Goal: Use online tool/utility: Use online tool/utility

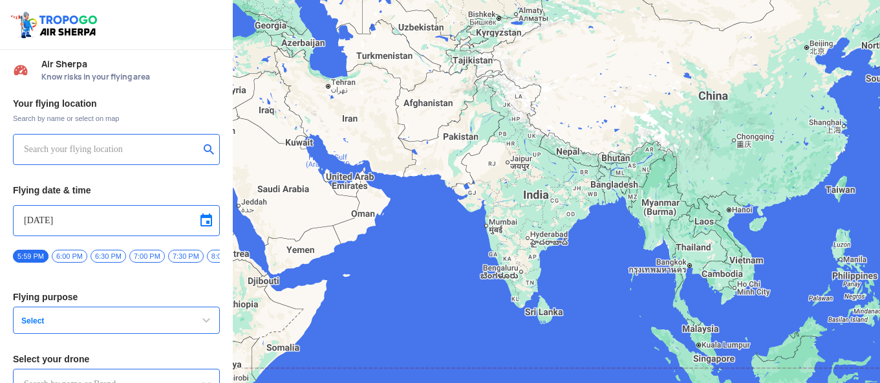
click at [138, 156] on input "text" at bounding box center [111, 150] width 175 height 16
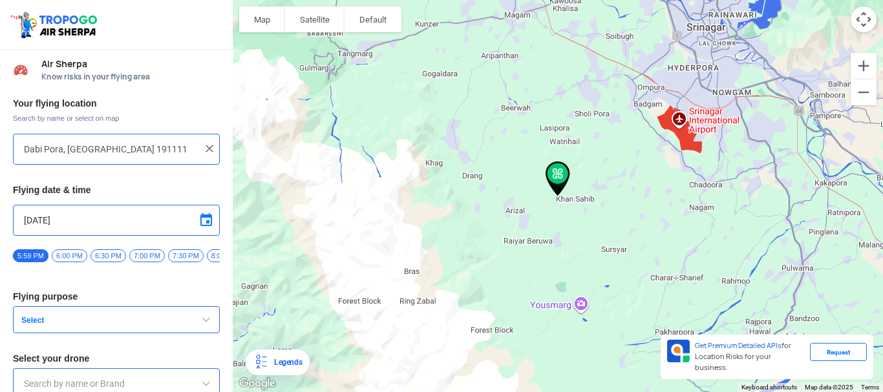
click at [123, 222] on input "[DATE]" at bounding box center [116, 221] width 185 height 16
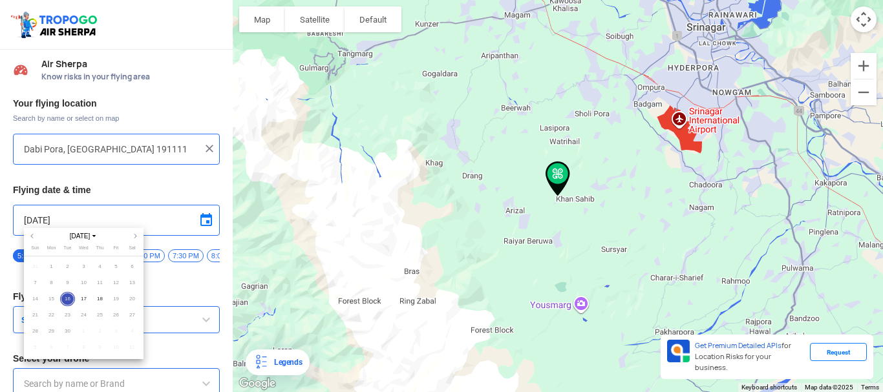
click at [96, 317] on span "25" at bounding box center [99, 315] width 15 height 15
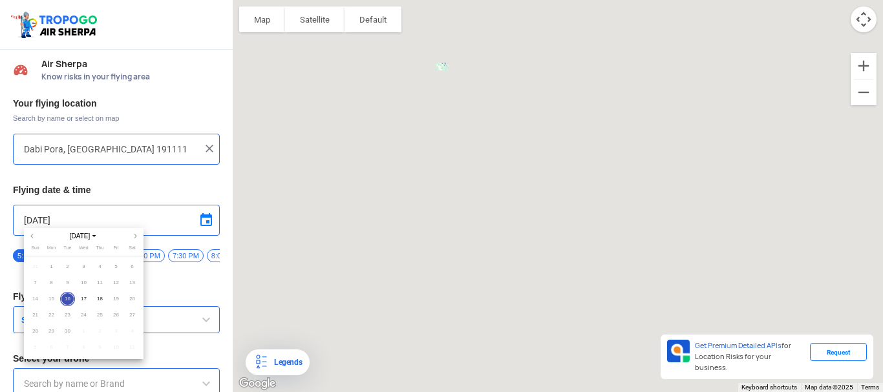
type input "2, [GEOGRAPHIC_DATA], [GEOGRAPHIC_DATA], [GEOGRAPHIC_DATA] 191111"
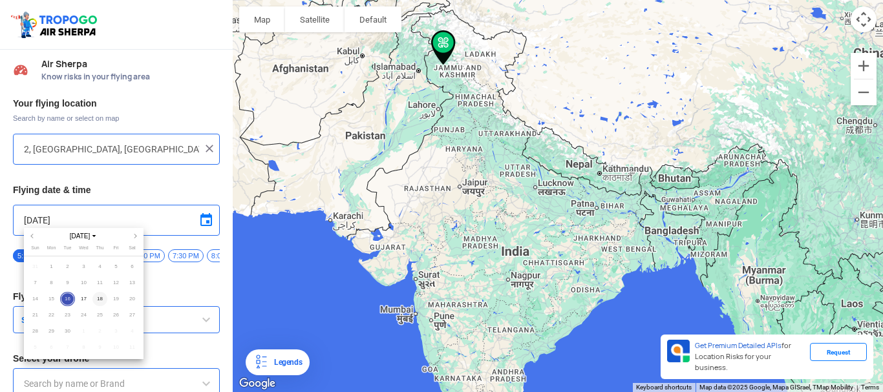
click at [102, 303] on span "18" at bounding box center [99, 299] width 15 height 15
type input "[DATE]"
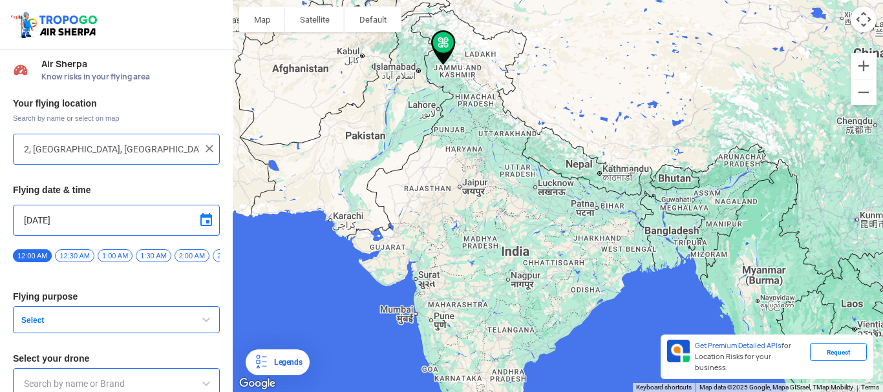
click at [101, 321] on span "Select" at bounding box center [97, 320] width 162 height 10
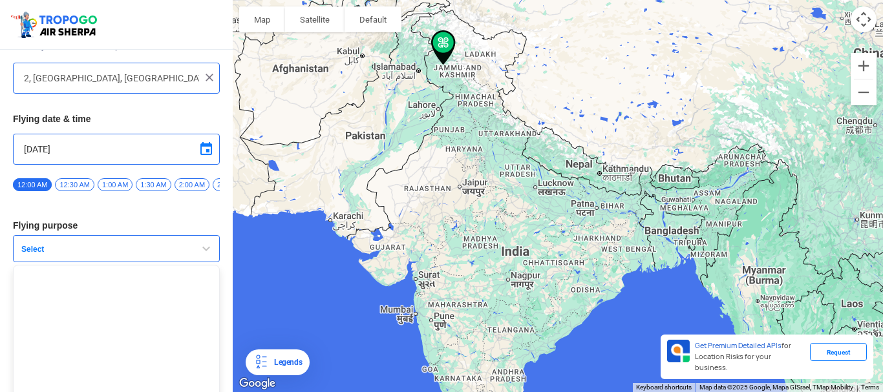
scroll to position [72, 0]
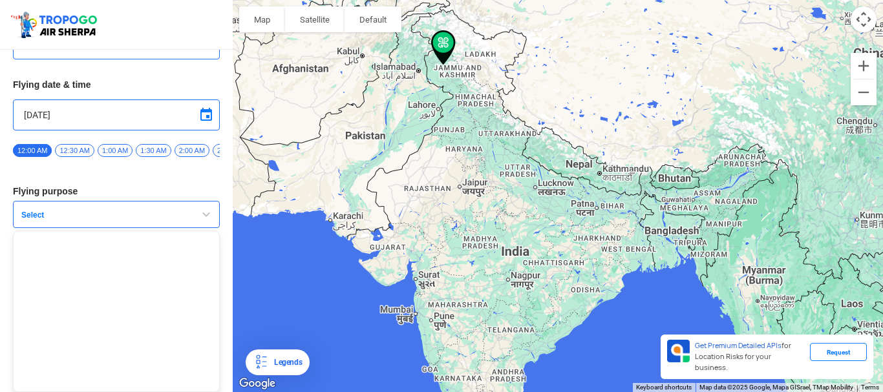
click at [196, 224] on button "Select" at bounding box center [116, 214] width 207 height 27
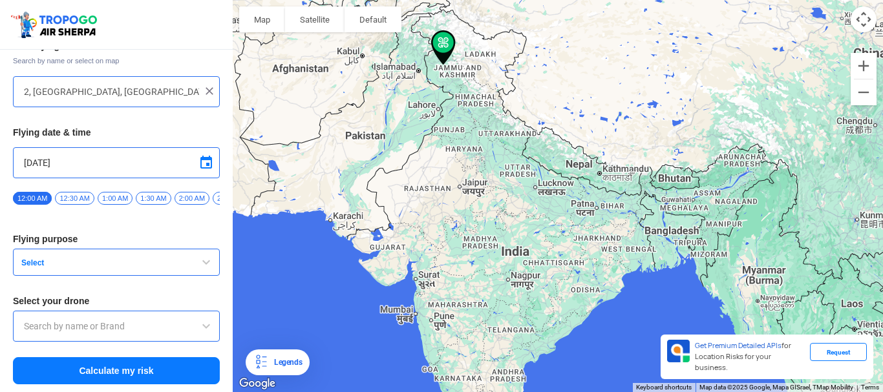
click at [79, 264] on span "Select" at bounding box center [97, 263] width 162 height 10
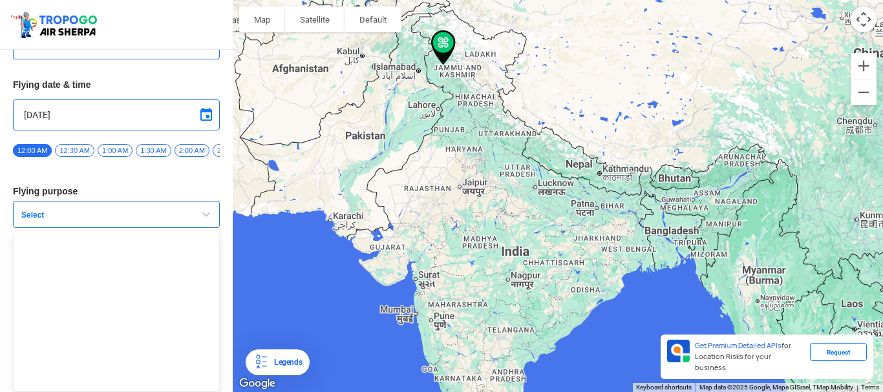
click at [154, 217] on span "Select" at bounding box center [97, 215] width 162 height 10
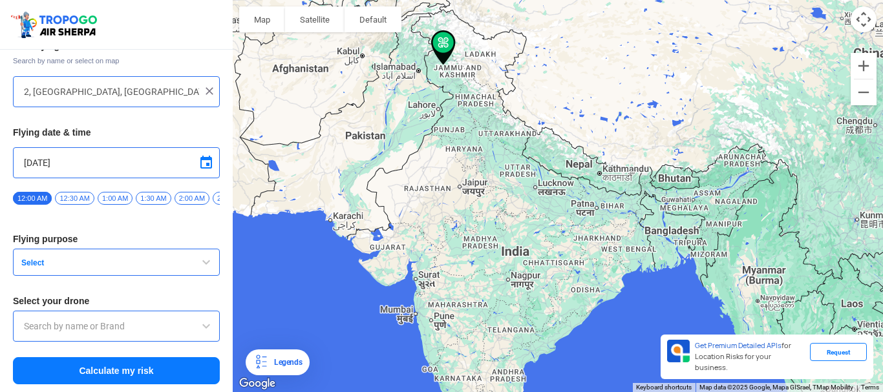
click at [85, 323] on input "text" at bounding box center [116, 327] width 185 height 16
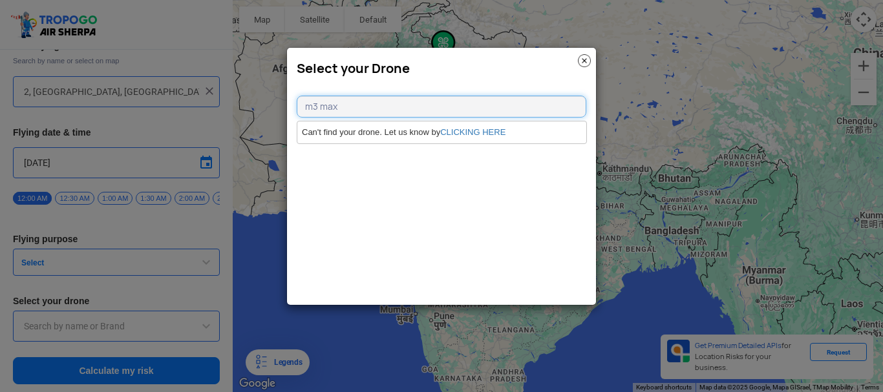
type input "m3 max"
click at [466, 130] on link "CLICKING HERE" at bounding box center [472, 132] width 65 height 10
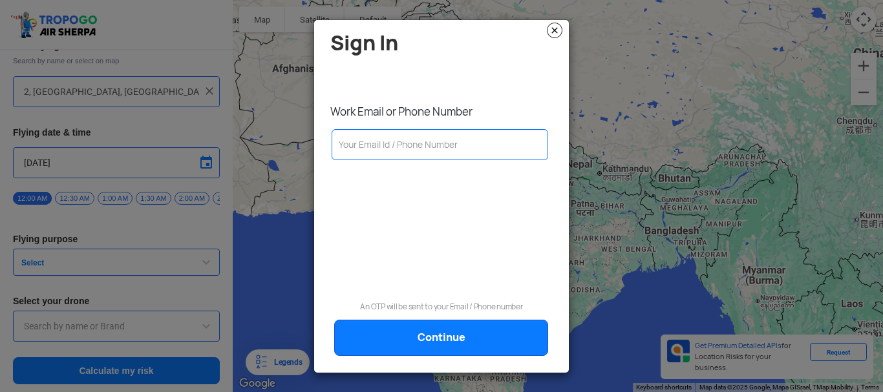
click at [557, 30] on img at bounding box center [555, 31] width 16 height 16
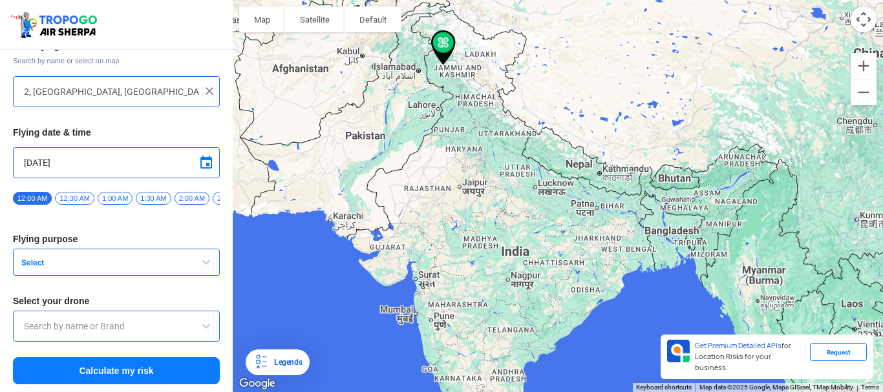
click at [52, 263] on span "Select" at bounding box center [97, 263] width 162 height 10
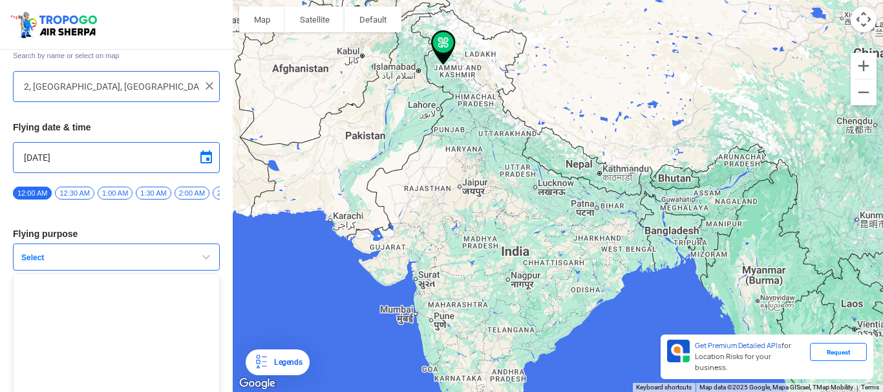
scroll to position [111, 0]
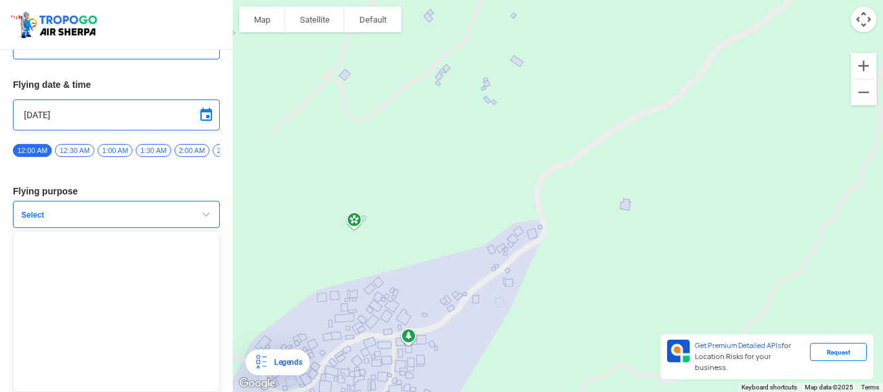
click at [357, 221] on div at bounding box center [558, 196] width 650 height 392
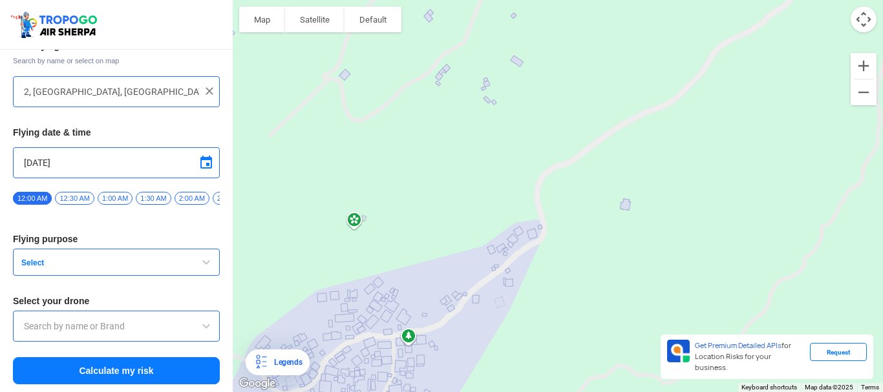
scroll to position [63, 0]
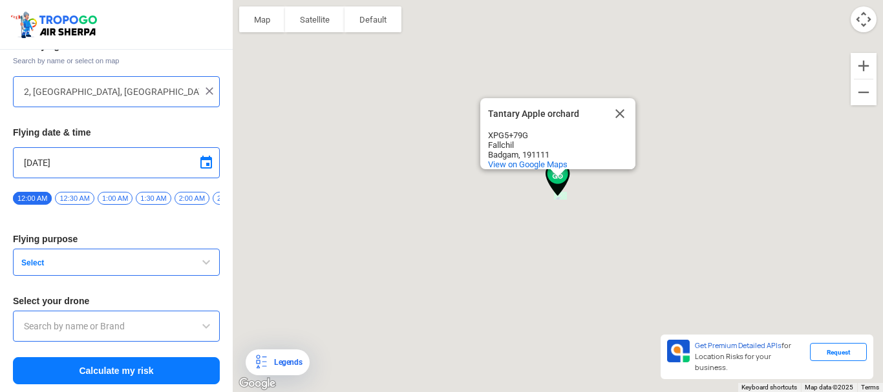
type input "Unnamed Road"
